Goal: Participate in discussion: Engage in conversation with other users on a specific topic

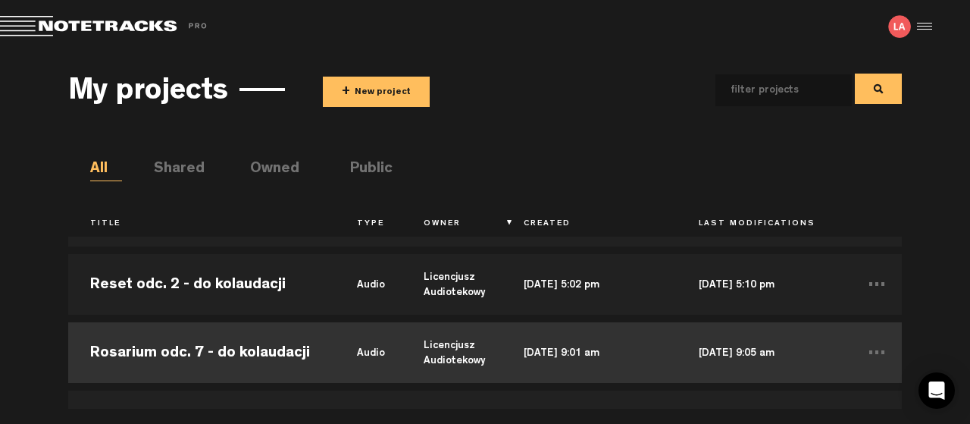
scroll to position [82, 0]
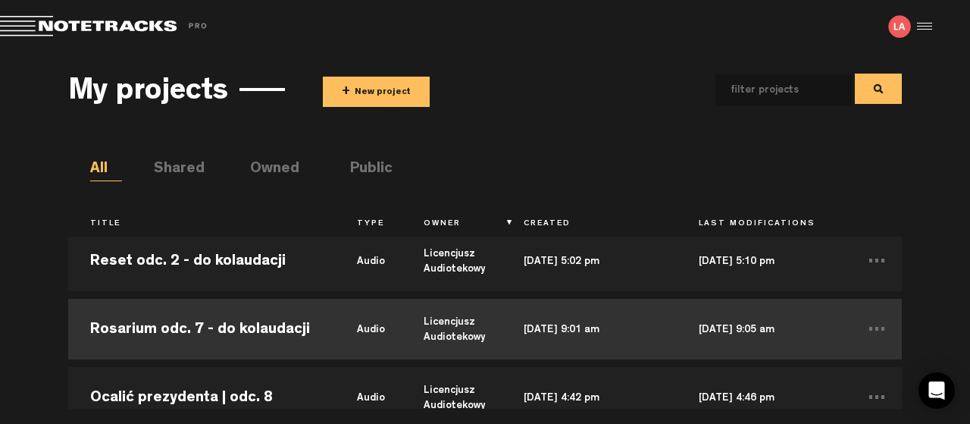
click at [216, 325] on td "Rosarium odc. 7 - do kolaudacji" at bounding box center [201, 329] width 267 height 68
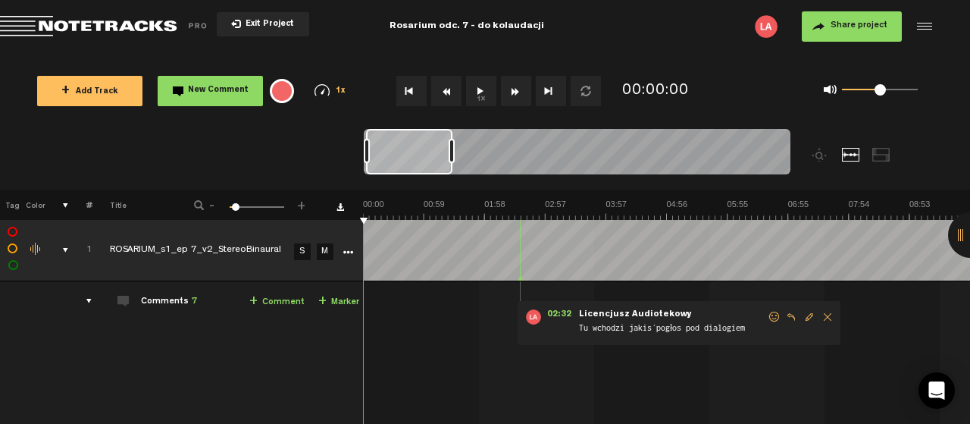
click at [480, 89] on button "1x" at bounding box center [481, 91] width 30 height 30
drag, startPoint x: 880, startPoint y: 91, endPoint x: 892, endPoint y: 92, distance: 12.2
click at [892, 92] on span at bounding box center [892, 89] width 11 height 11
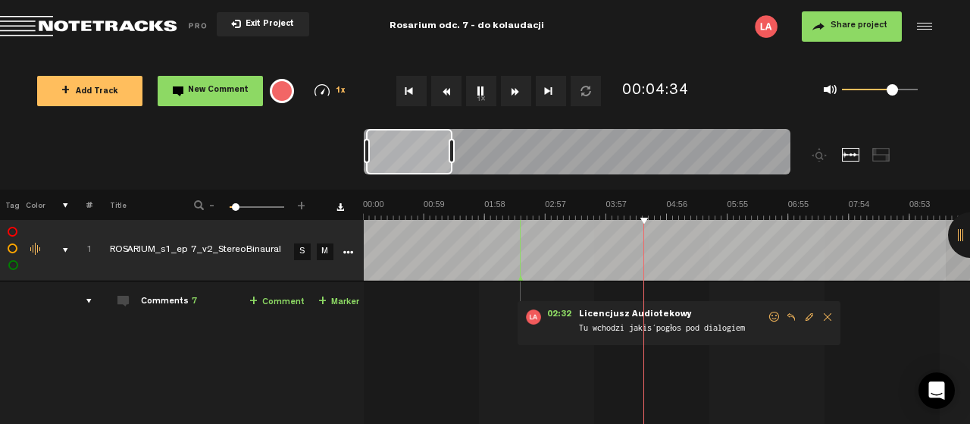
click at [960, 233] on div at bounding box center [970, 234] width 45 height 45
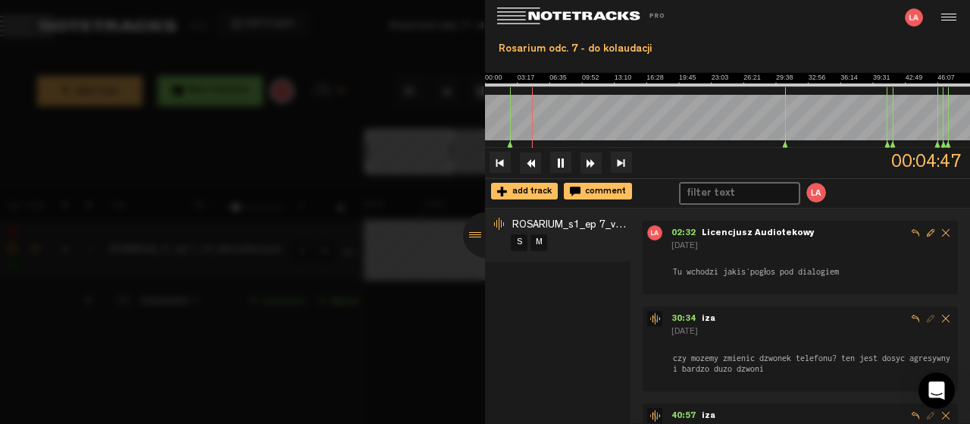
click at [474, 230] on div at bounding box center [485, 234] width 45 height 45
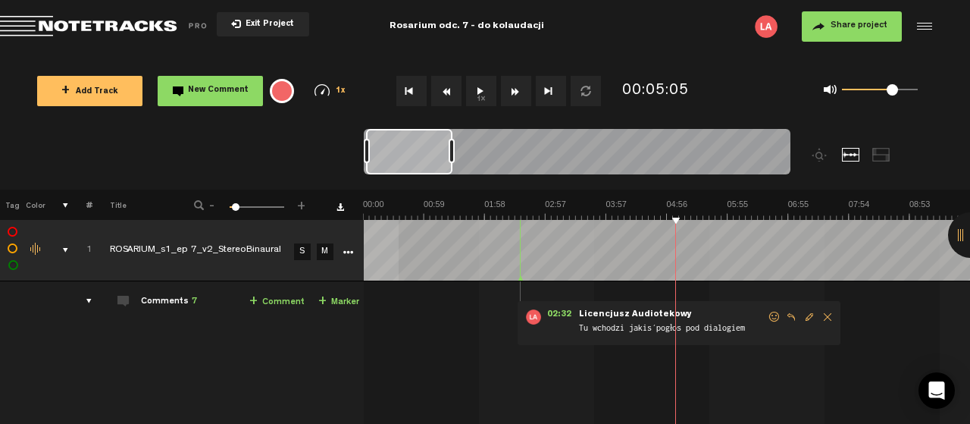
click at [475, 86] on button "1x" at bounding box center [481, 91] width 30 height 30
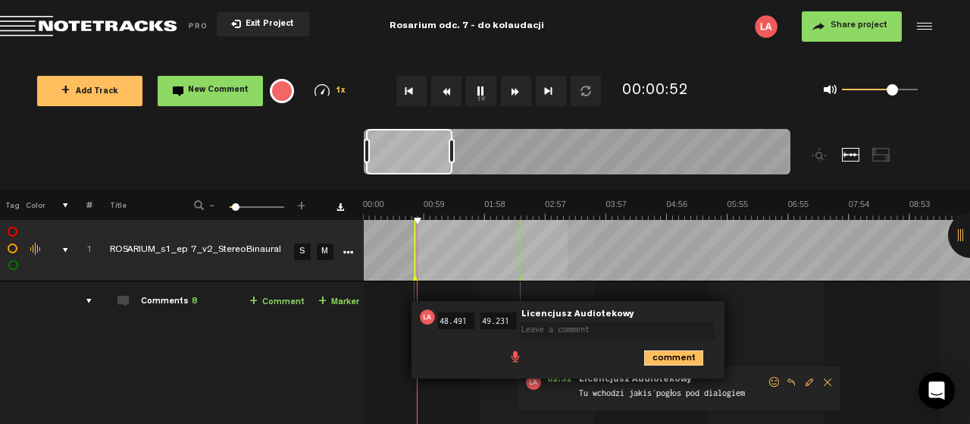
click at [689, 353] on icon "comment" at bounding box center [673, 357] width 59 height 15
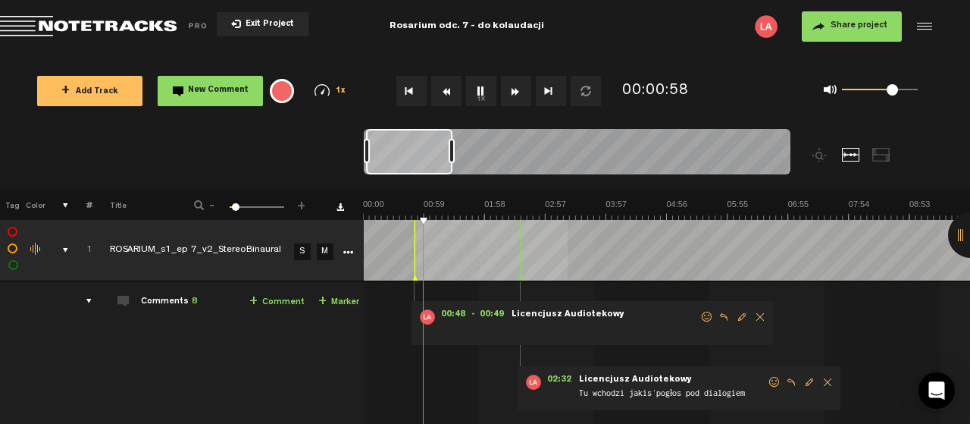
click at [758, 313] on span "Delete comment" at bounding box center [760, 317] width 18 height 11
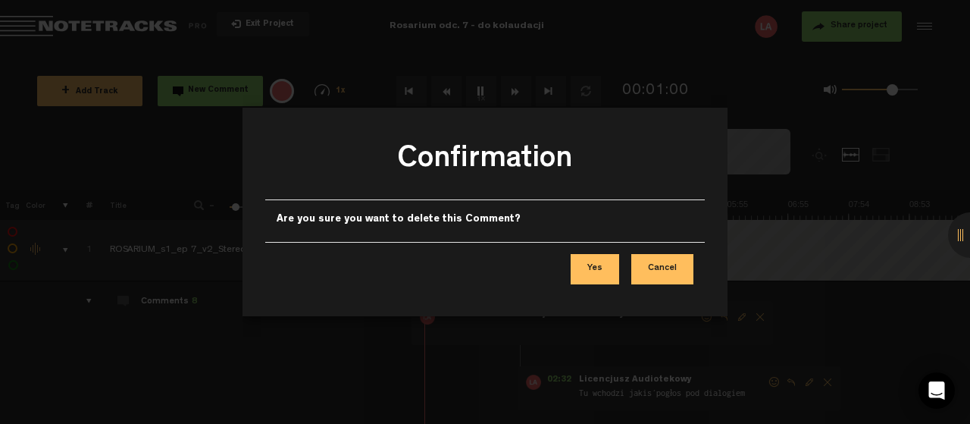
click at [598, 266] on button "Yes" at bounding box center [595, 269] width 49 height 30
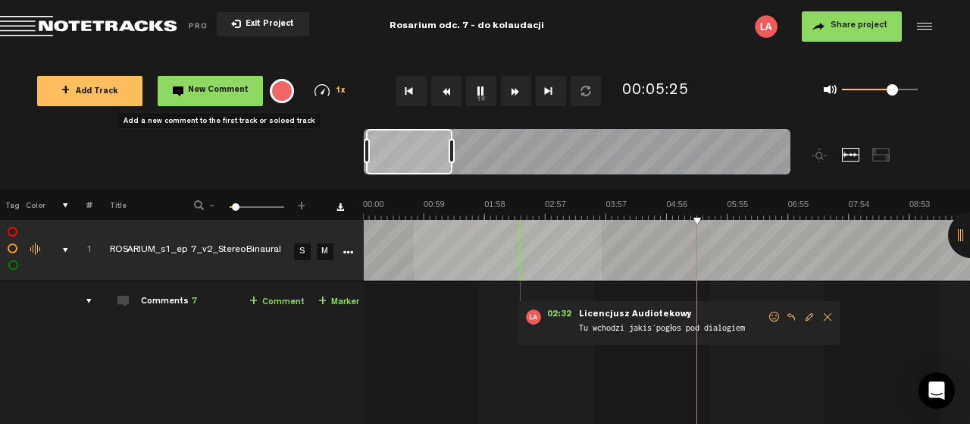
click at [204, 86] on span "New Comment" at bounding box center [218, 90] width 61 height 8
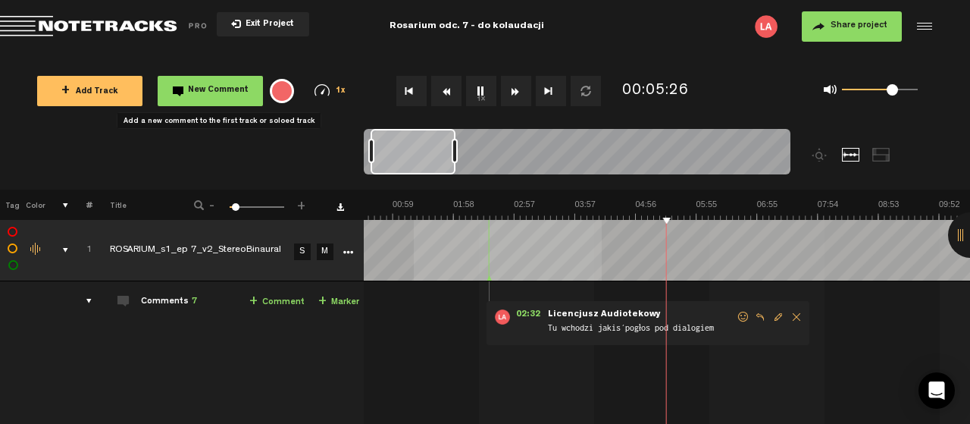
scroll to position [0, 31]
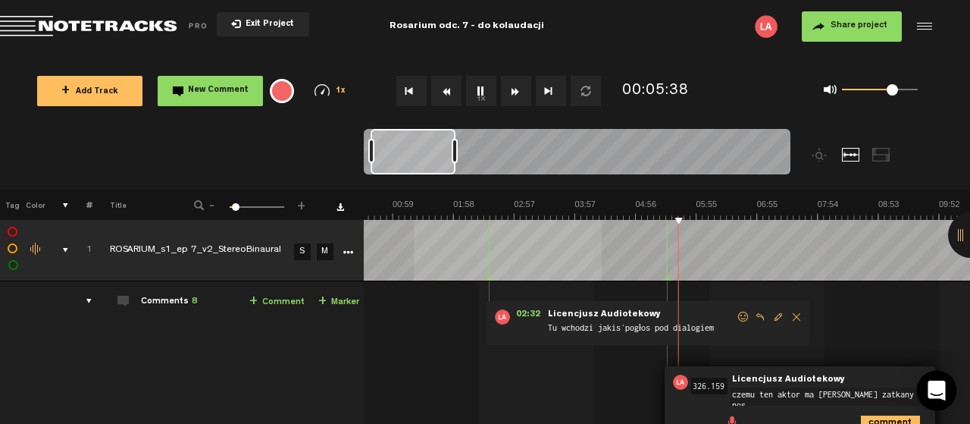
type textarea "czemu ten aktor ma [PERSON_NAME] zatkany nos?"
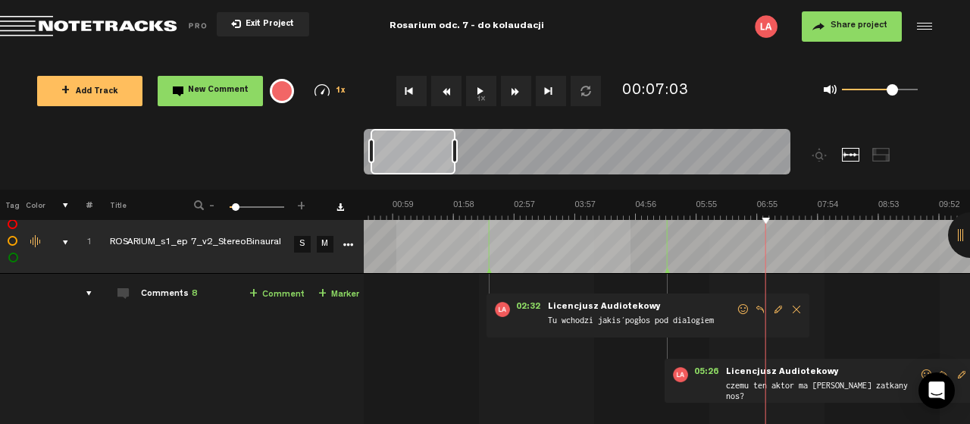
scroll to position [0, 0]
